Goal: Use online tool/utility: Utilize a website feature to perform a specific function

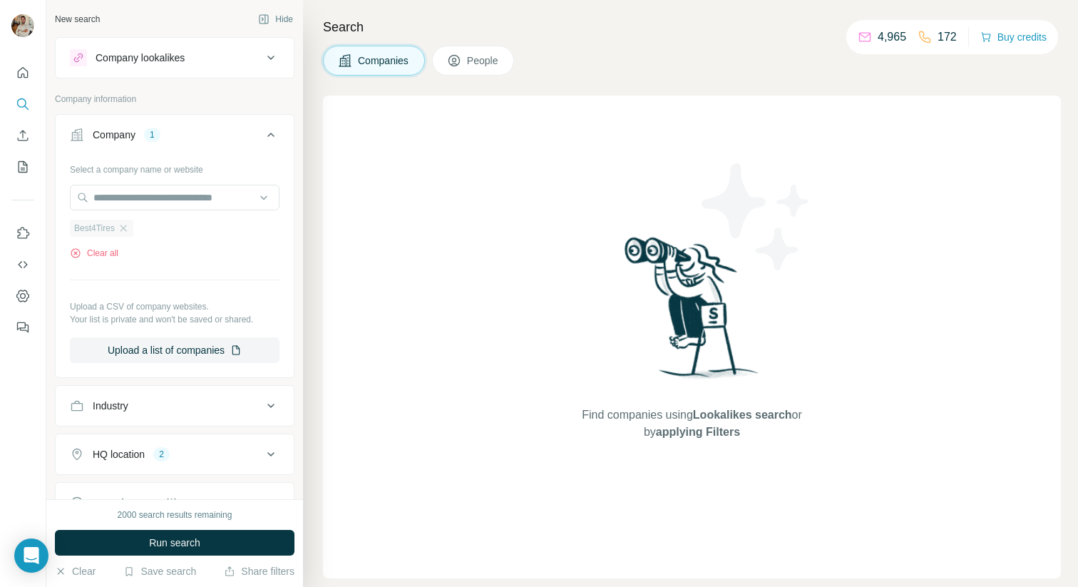
click at [132, 230] on div "Best4Tires" at bounding box center [101, 228] width 63 height 17
click at [129, 225] on icon "button" at bounding box center [123, 227] width 11 height 11
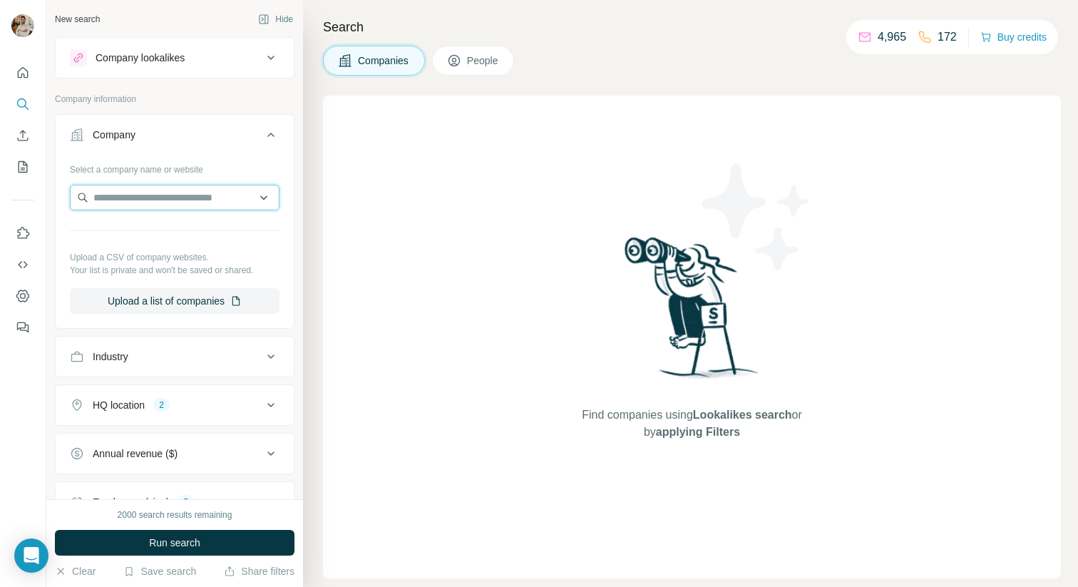
click at [133, 195] on input "text" at bounding box center [175, 198] width 210 height 26
paste input "**********"
type input "**********"
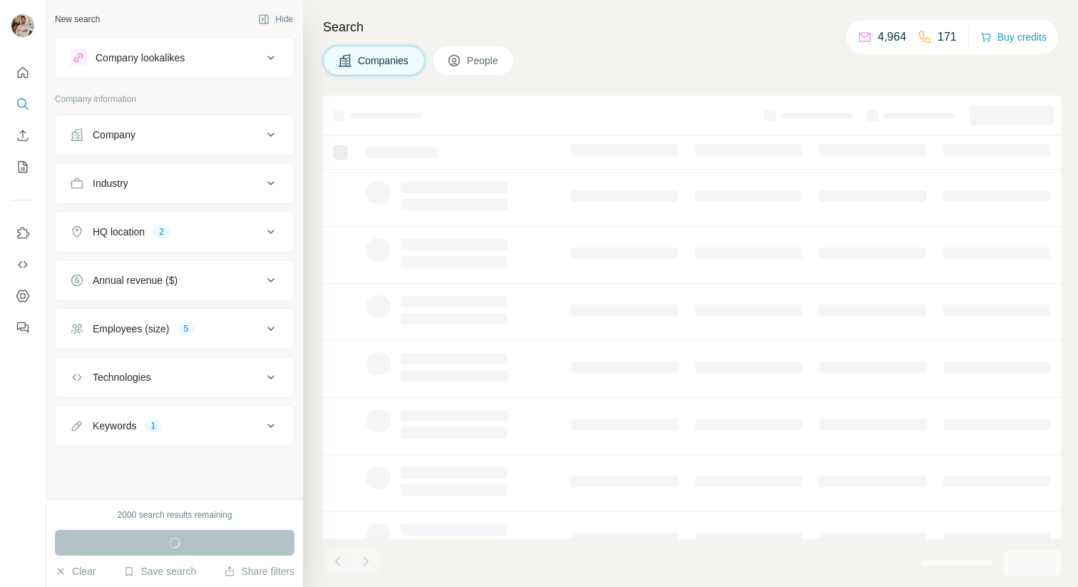
click at [112, 135] on div "Company" at bounding box center [114, 135] width 43 height 14
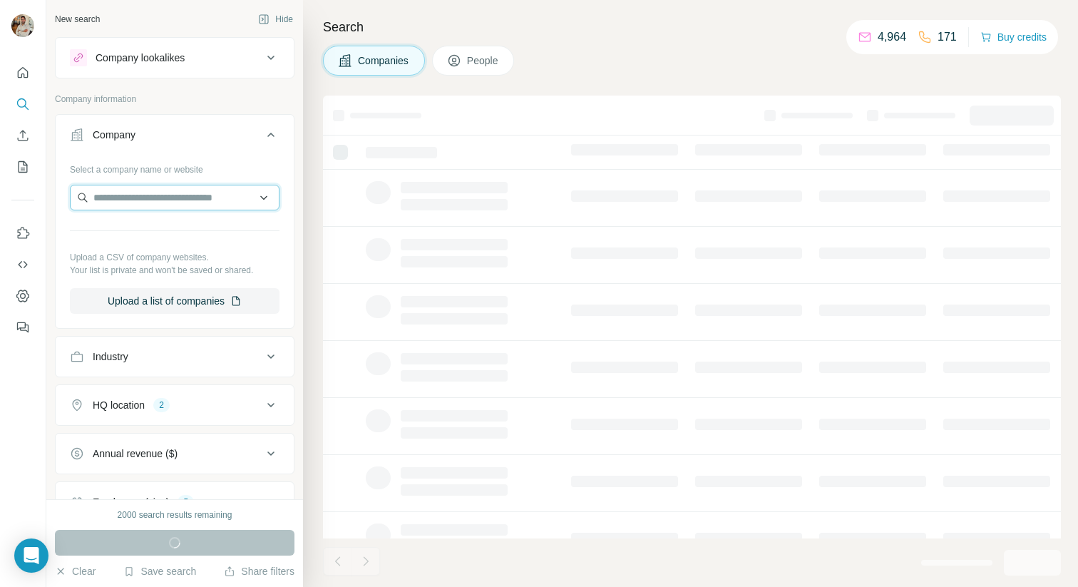
click at [130, 192] on input "text" at bounding box center [175, 198] width 210 height 26
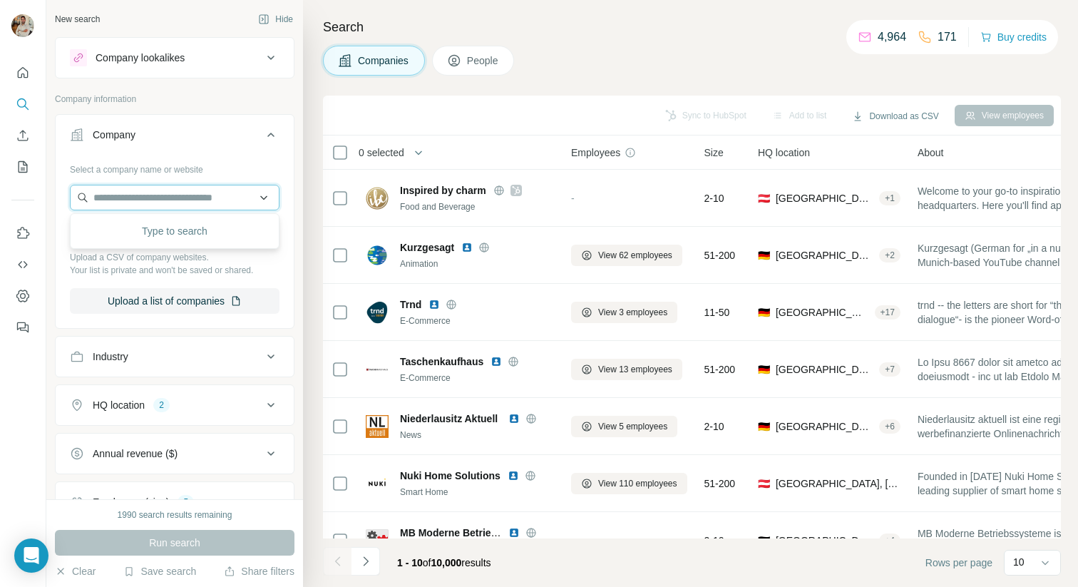
paste input "**********"
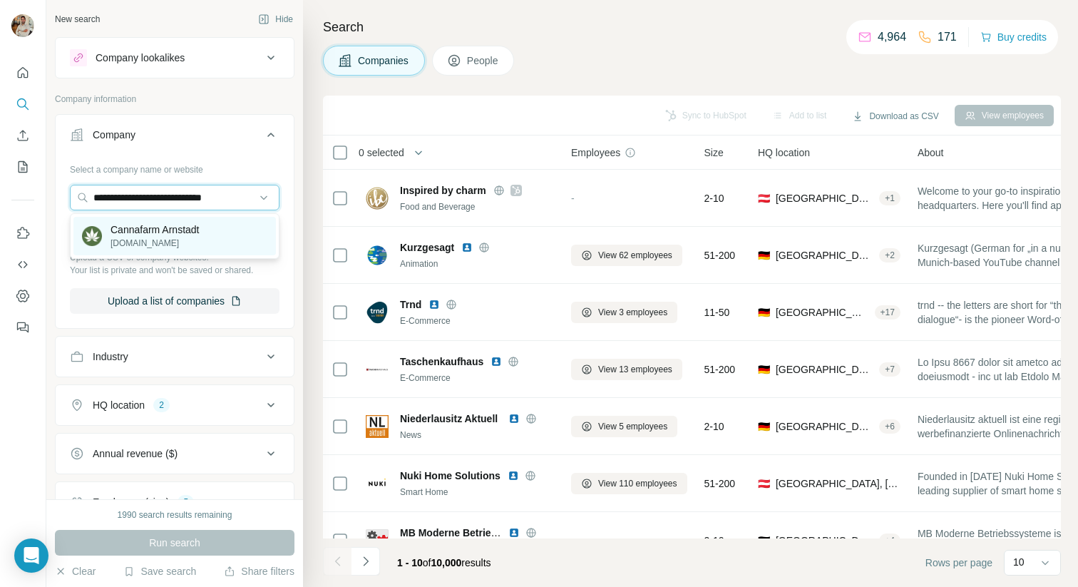
type input "**********"
click at [136, 225] on p "Cannafarm Arnstadt" at bounding box center [155, 229] width 89 height 14
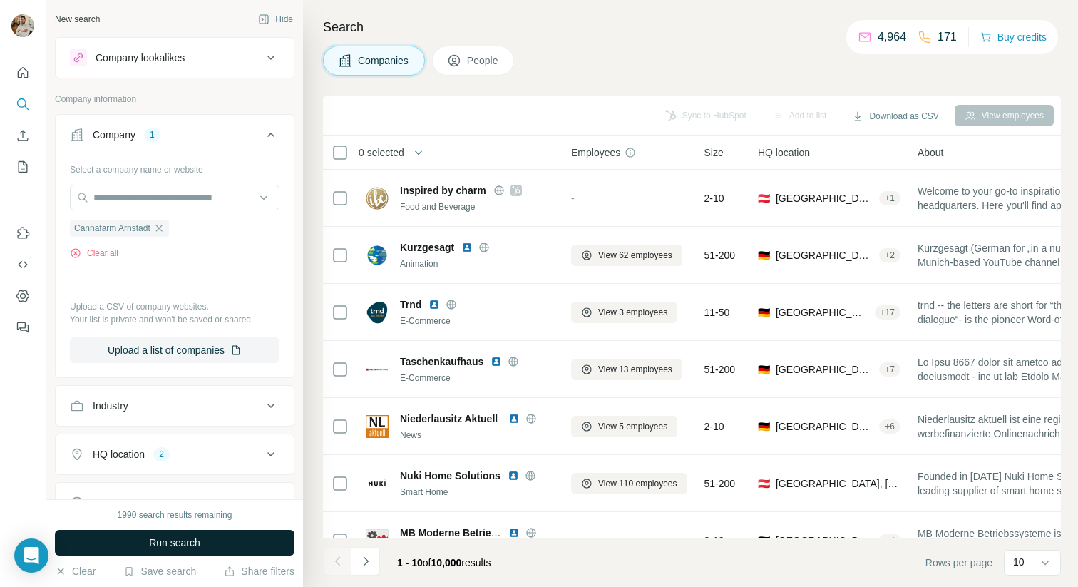
click at [188, 534] on button "Run search" at bounding box center [175, 543] width 240 height 26
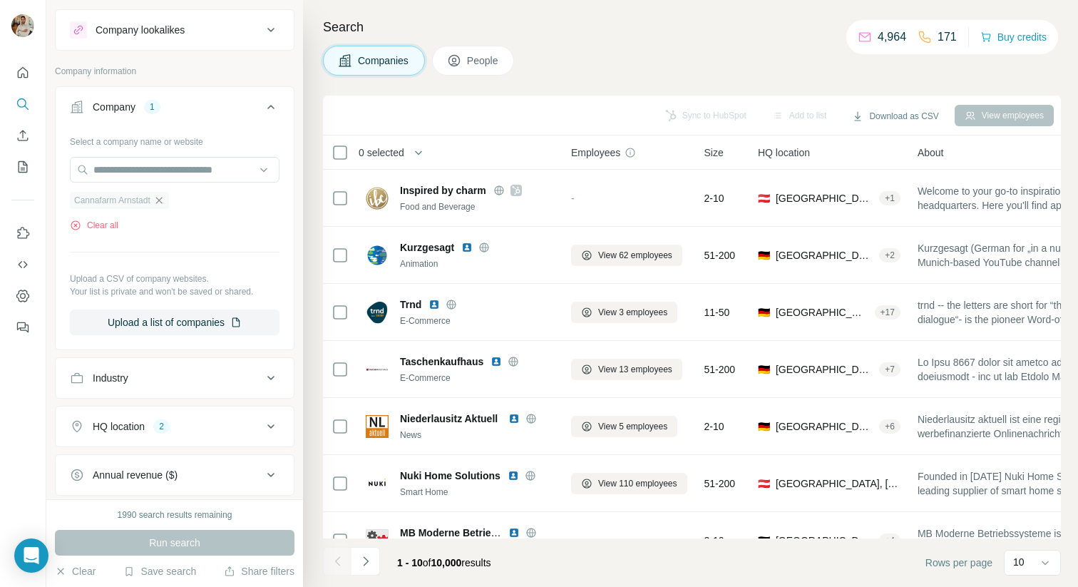
click at [165, 200] on icon "button" at bounding box center [158, 200] width 11 height 11
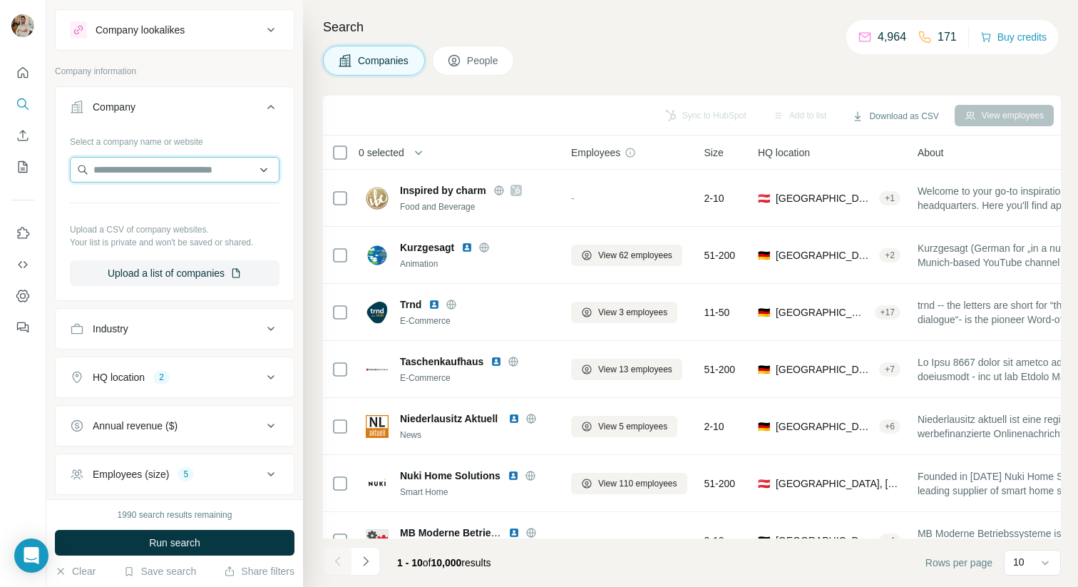
click at [157, 163] on input "text" at bounding box center [175, 170] width 210 height 26
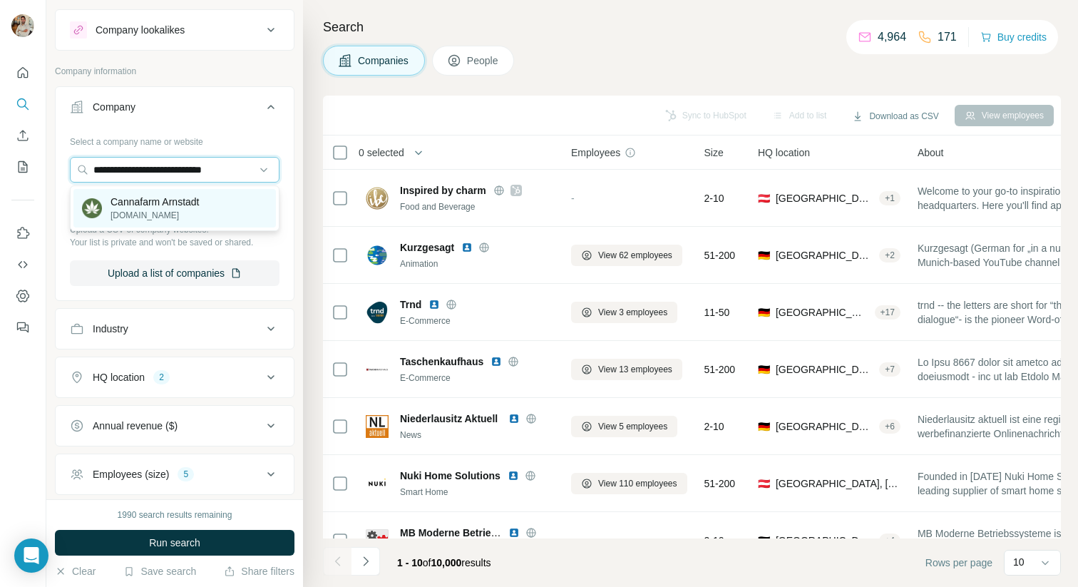
type input "**********"
click at [183, 203] on p "Cannafarm Arnstadt" at bounding box center [155, 202] width 89 height 14
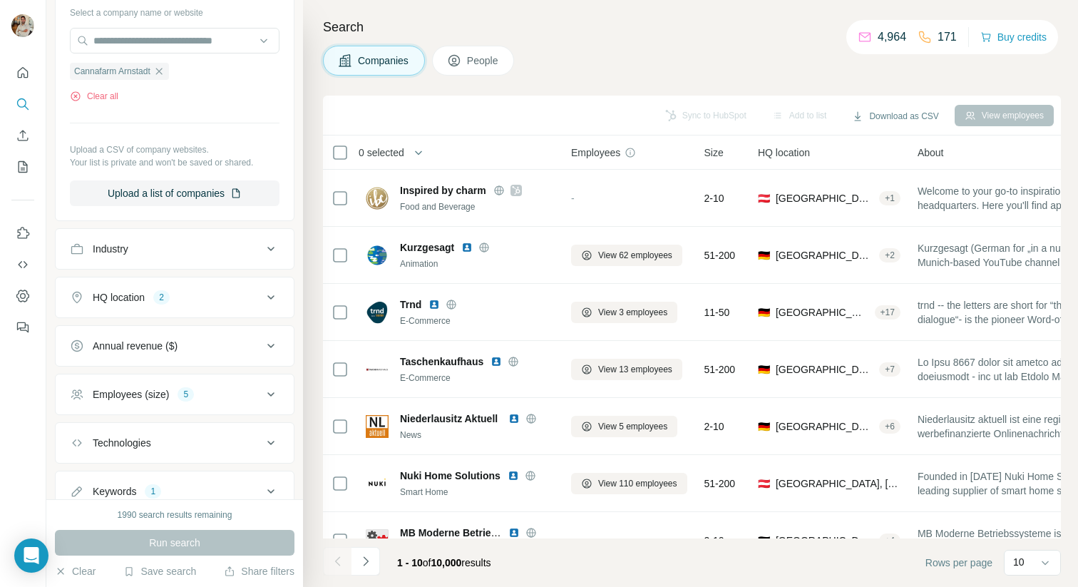
scroll to position [156, 0]
click at [214, 295] on div "HQ location 2" at bounding box center [166, 298] width 192 height 14
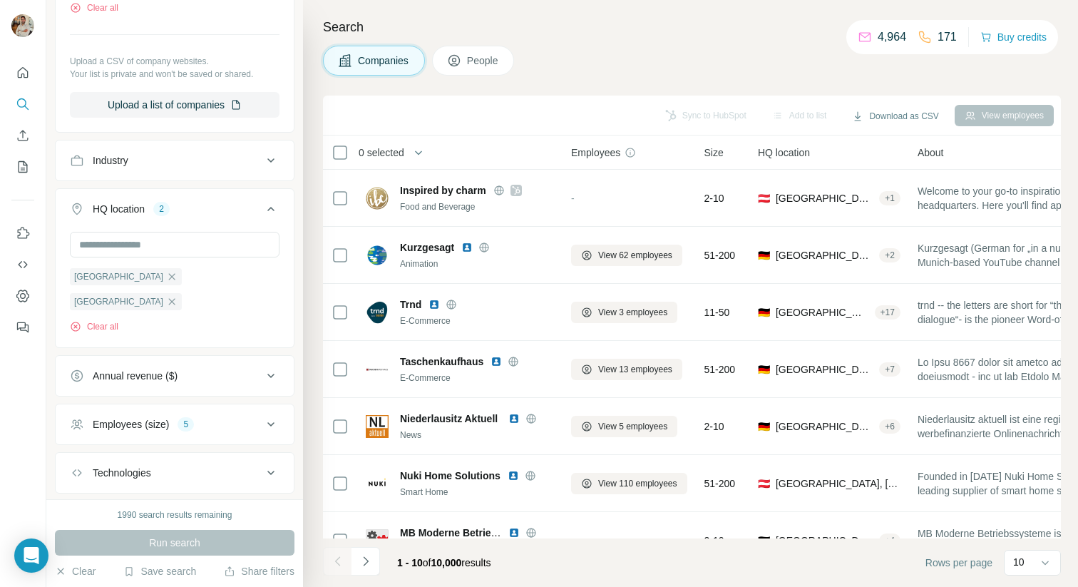
scroll to position [299, 0]
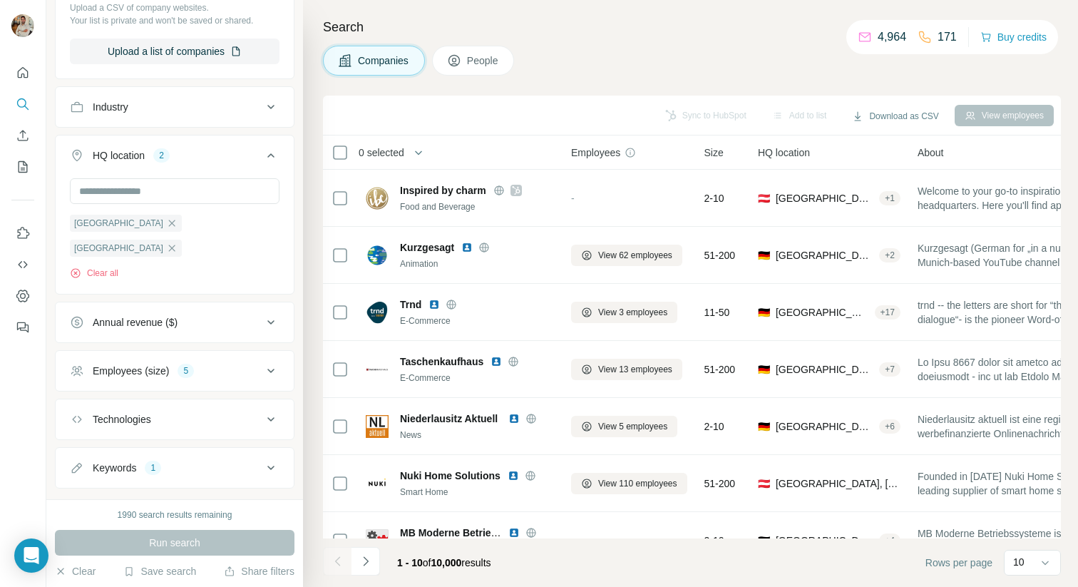
click at [212, 364] on div "Employees (size) 5" at bounding box center [166, 371] width 192 height 14
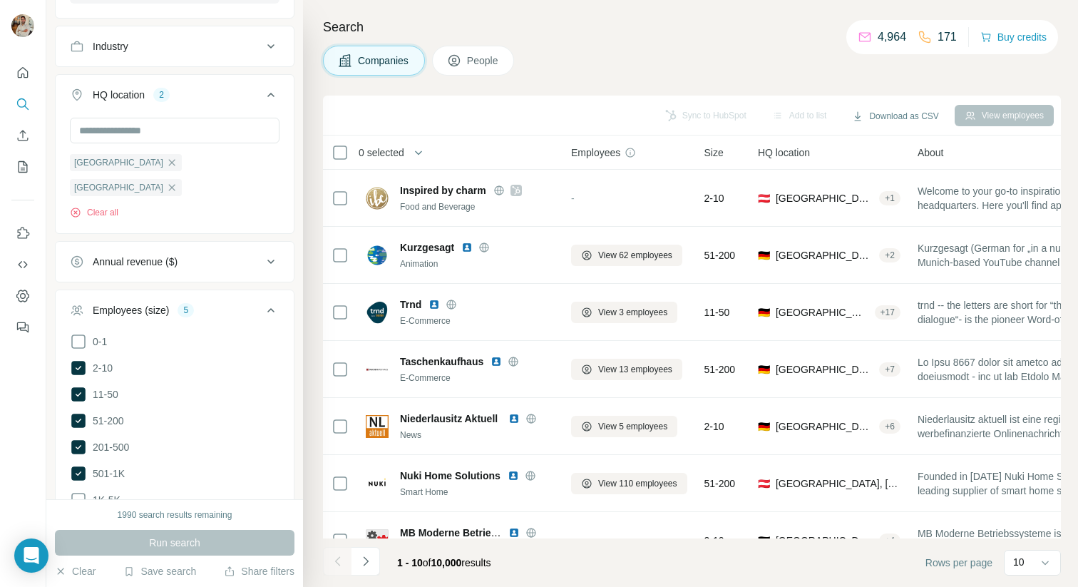
scroll to position [371, 0]
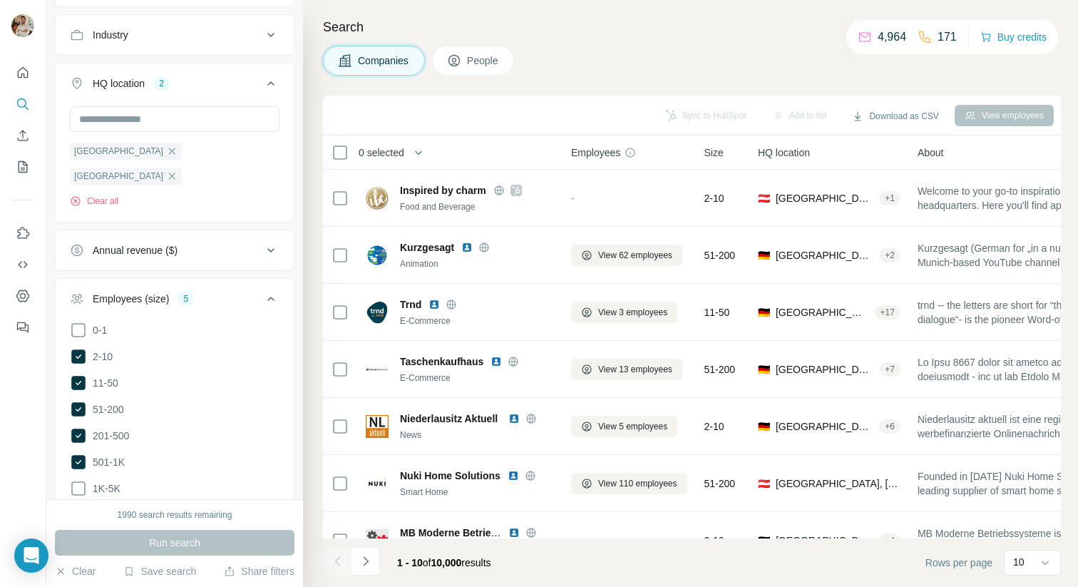
click at [206, 541] on div "Run search" at bounding box center [175, 543] width 240 height 26
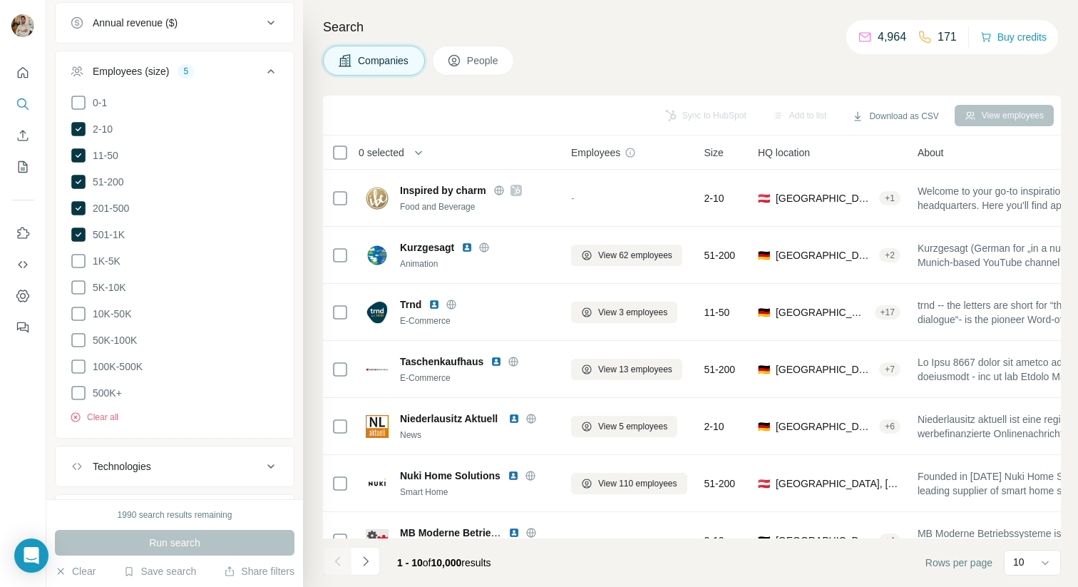
scroll to position [646, 0]
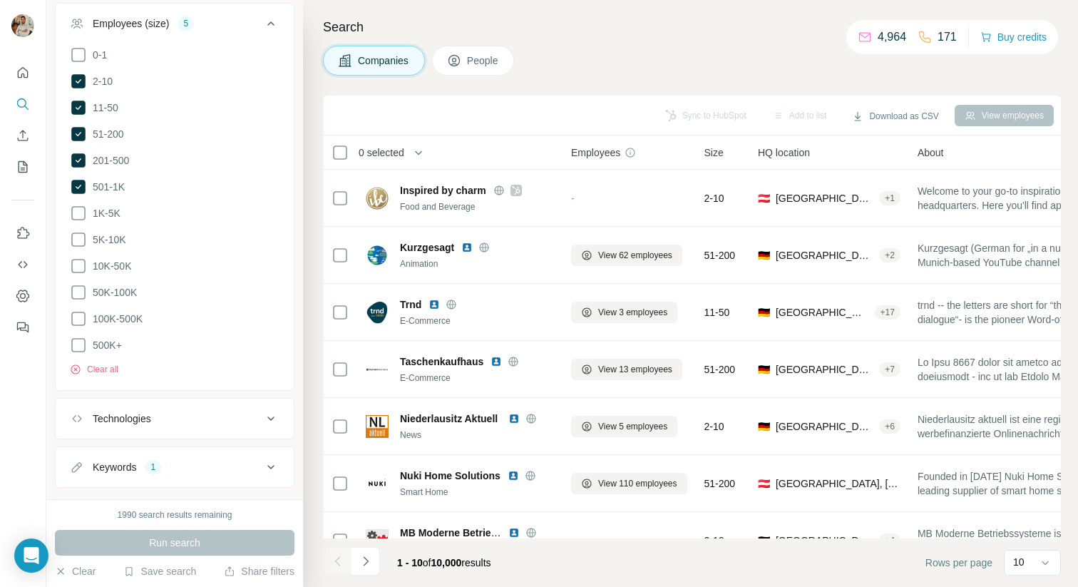
click at [229, 547] on div "Run search" at bounding box center [175, 543] width 240 height 26
click at [218, 450] on button "Keywords 1" at bounding box center [175, 467] width 238 height 34
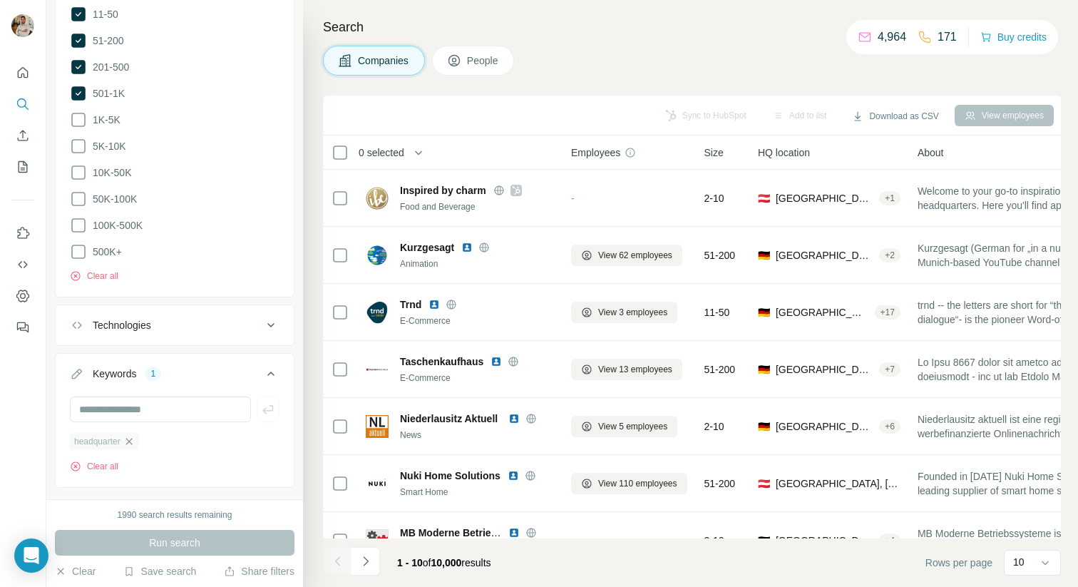
click at [131, 436] on icon "button" at bounding box center [128, 441] width 11 height 11
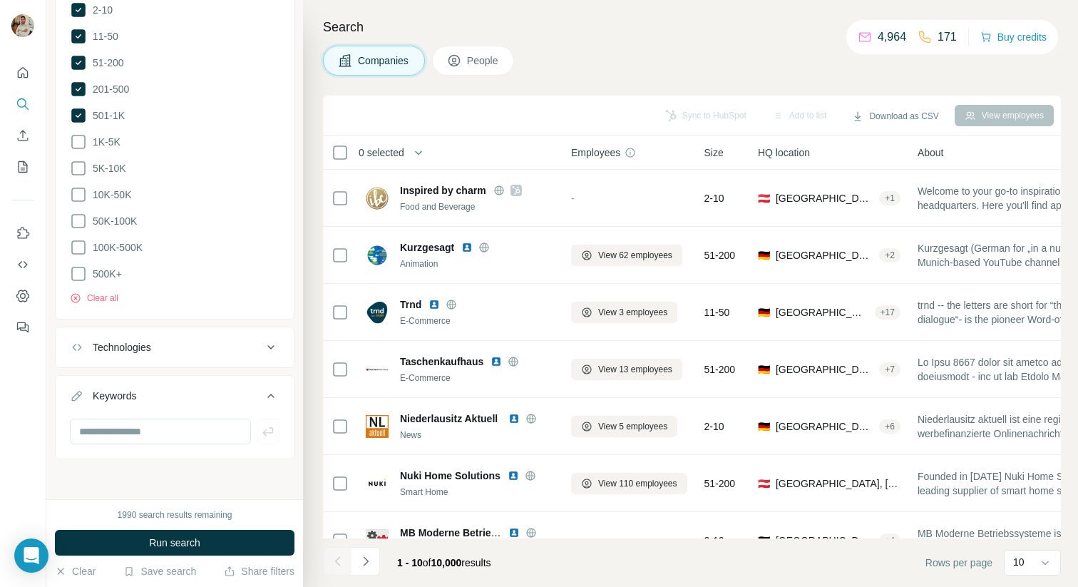
scroll to position [689, 0]
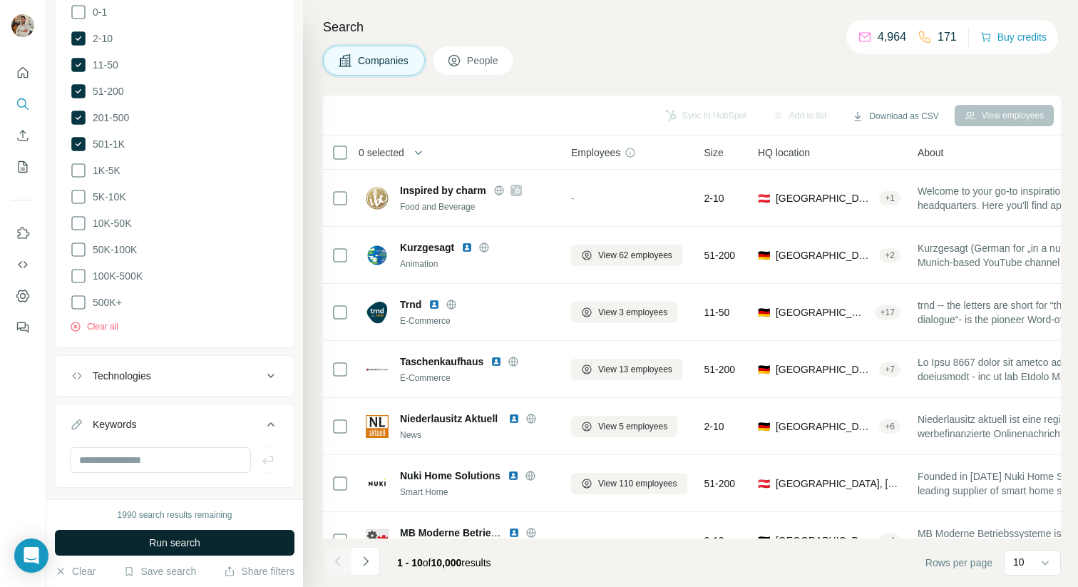
click at [180, 548] on span "Run search" at bounding box center [174, 542] width 51 height 14
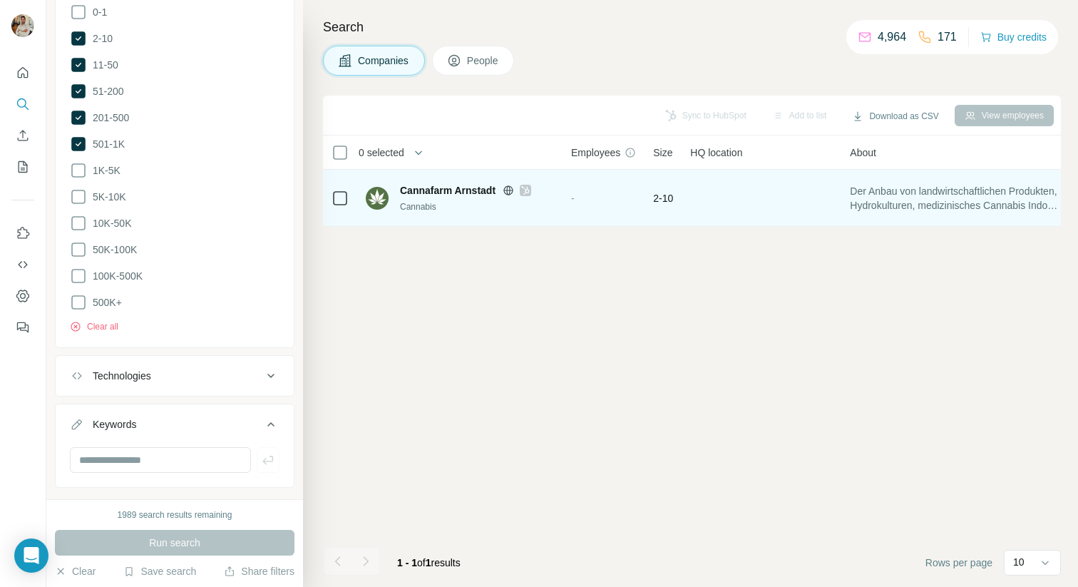
click at [529, 190] on icon at bounding box center [525, 190] width 9 height 11
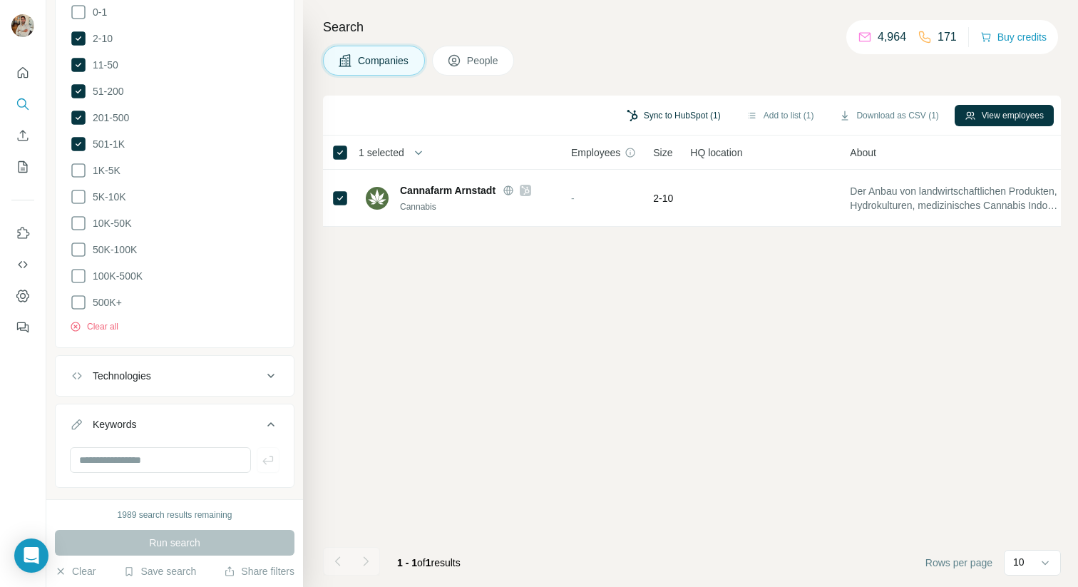
click at [654, 123] on button "Sync to HubSpot (1)" at bounding box center [674, 115] width 114 height 21
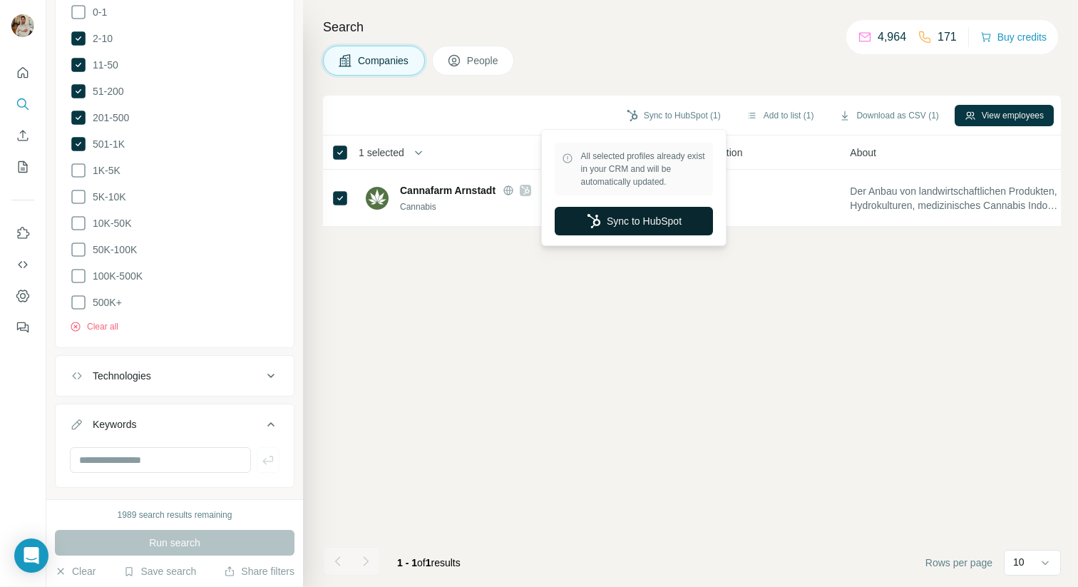
click at [626, 230] on button "Sync to HubSpot" at bounding box center [634, 221] width 158 height 29
